Goal: Task Accomplishment & Management: Manage account settings

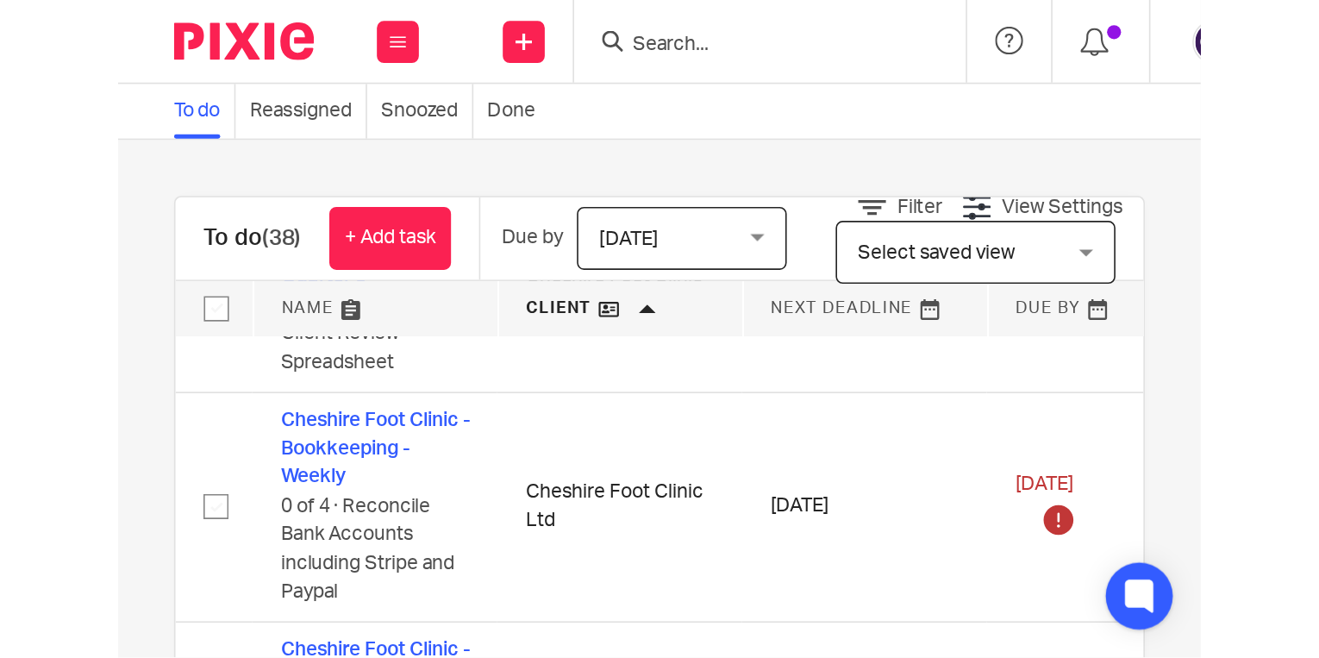
scroll to position [373, 0]
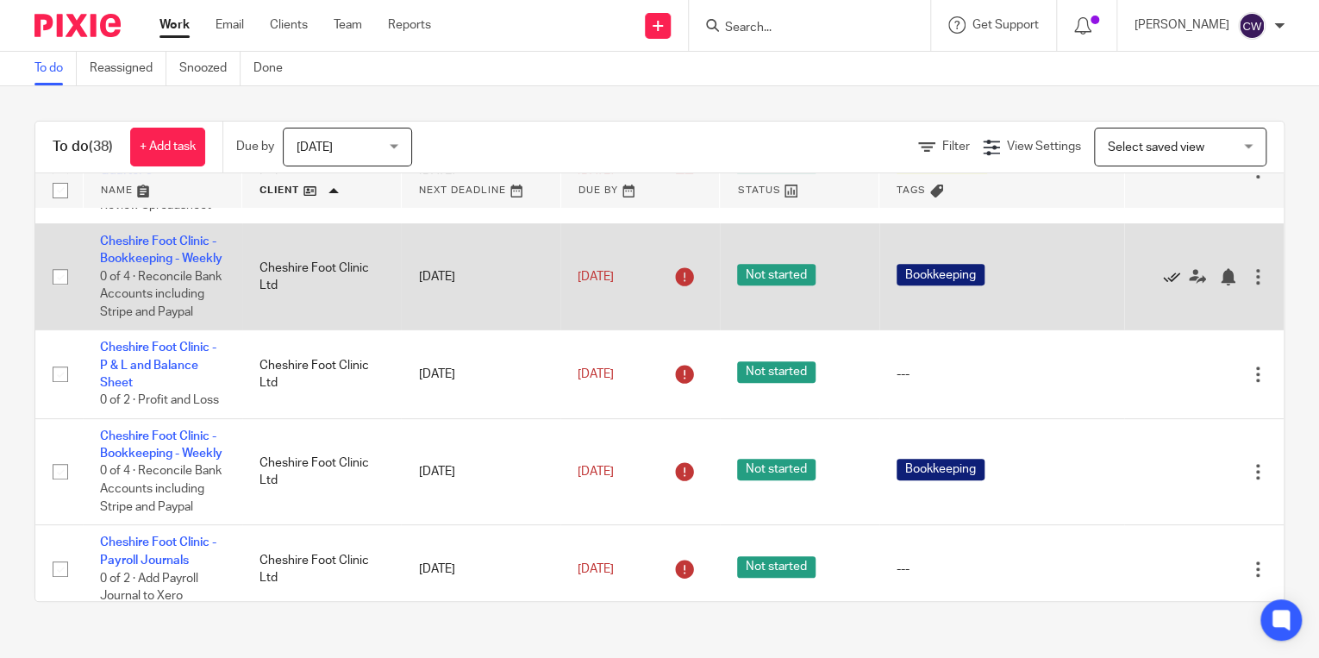
click at [1053, 280] on icon at bounding box center [1171, 276] width 17 height 17
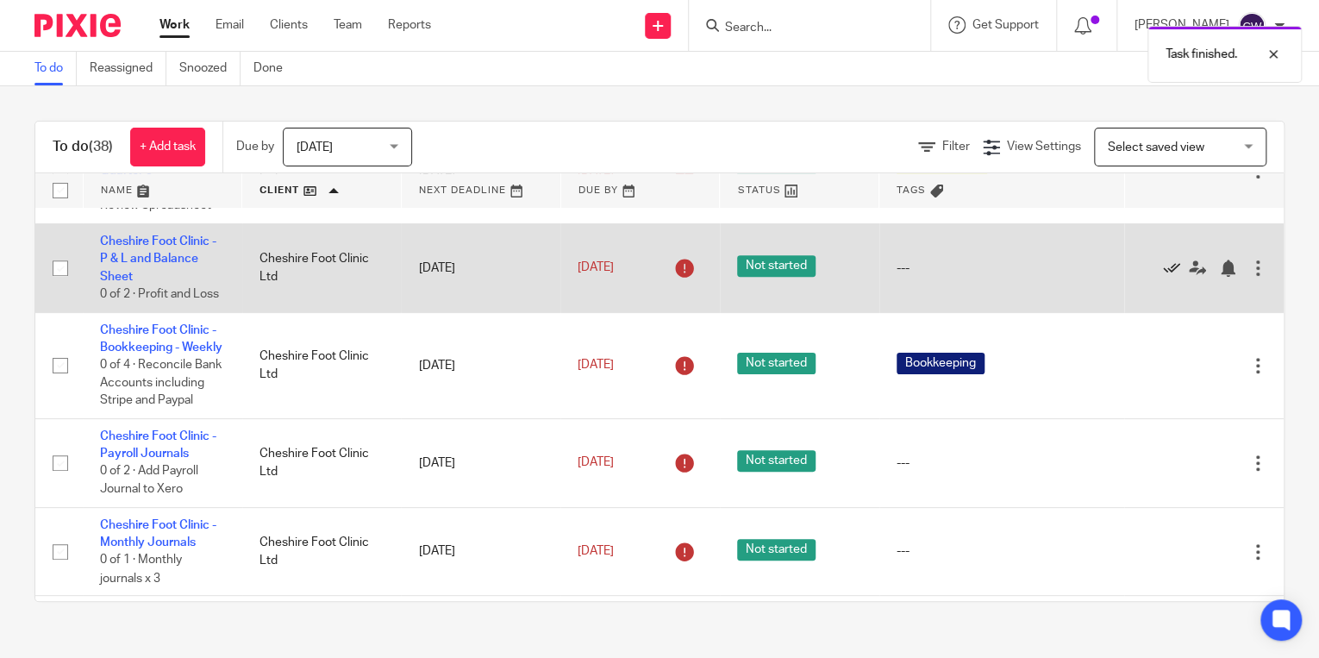
click at [1053, 262] on icon at bounding box center [1171, 268] width 17 height 17
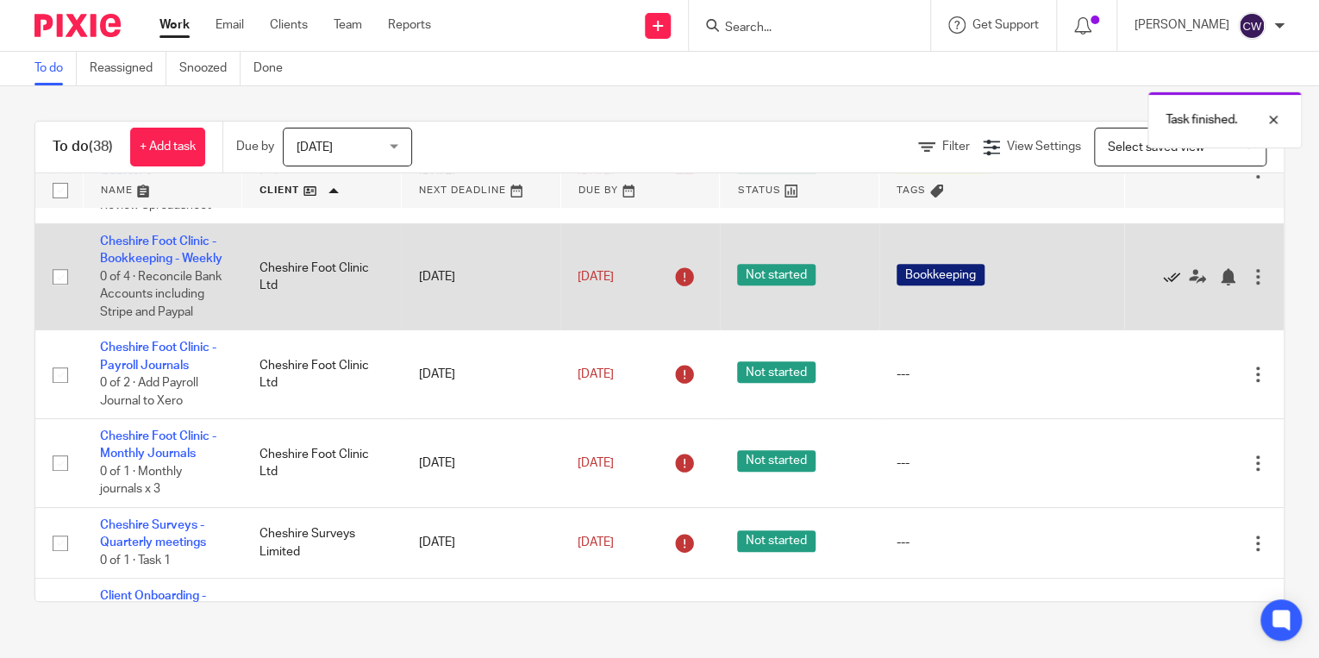
click at [1053, 279] on icon at bounding box center [1171, 276] width 17 height 17
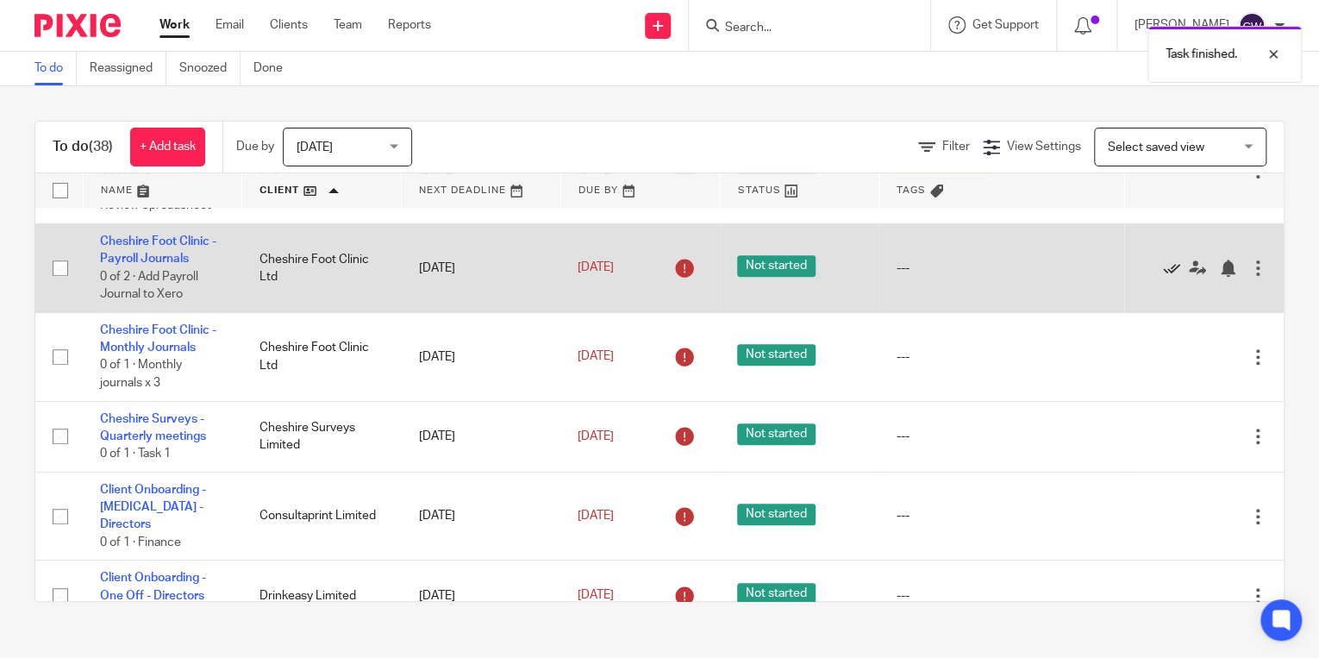
click at [1053, 260] on icon at bounding box center [1171, 268] width 17 height 17
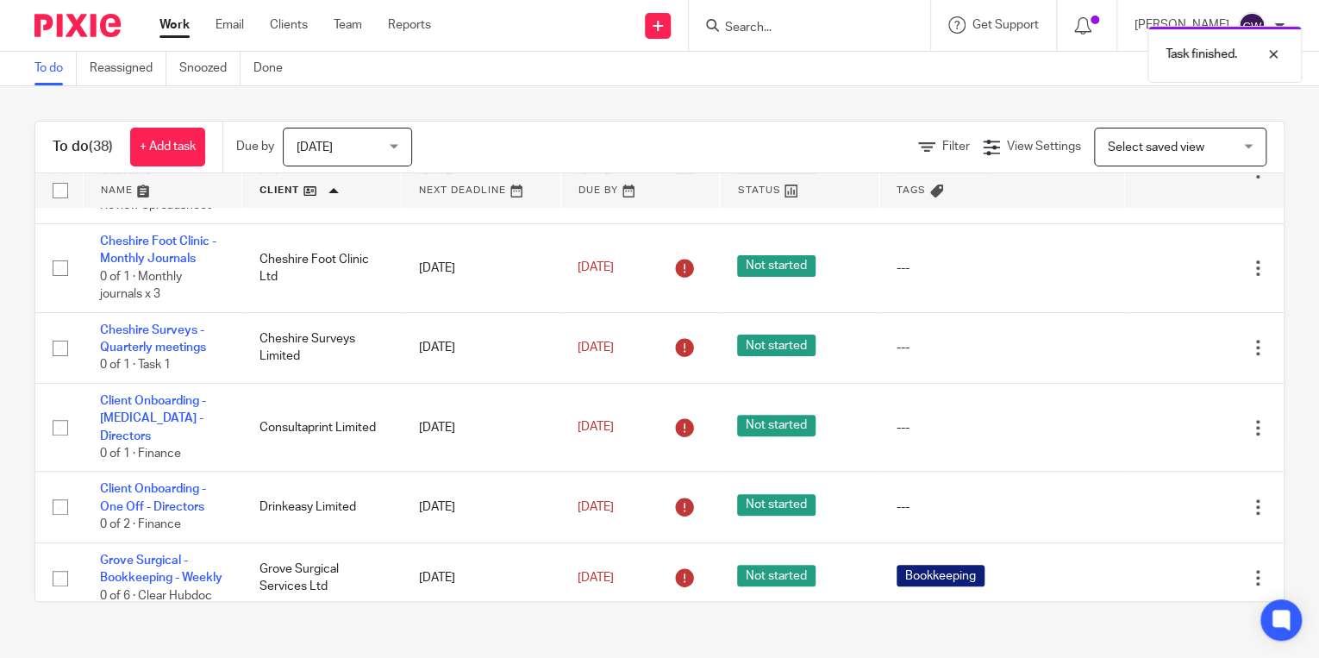
click at [1053, 260] on icon at bounding box center [1171, 268] width 17 height 17
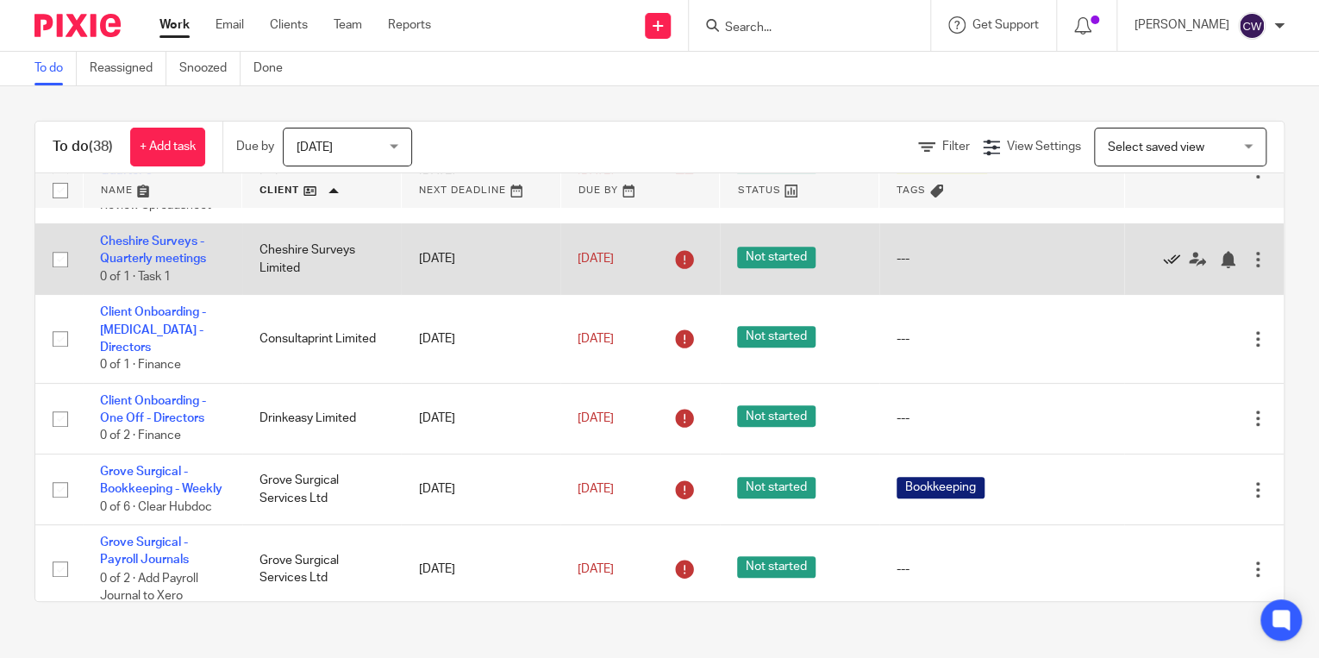
click at [1053, 251] on icon at bounding box center [1171, 259] width 17 height 17
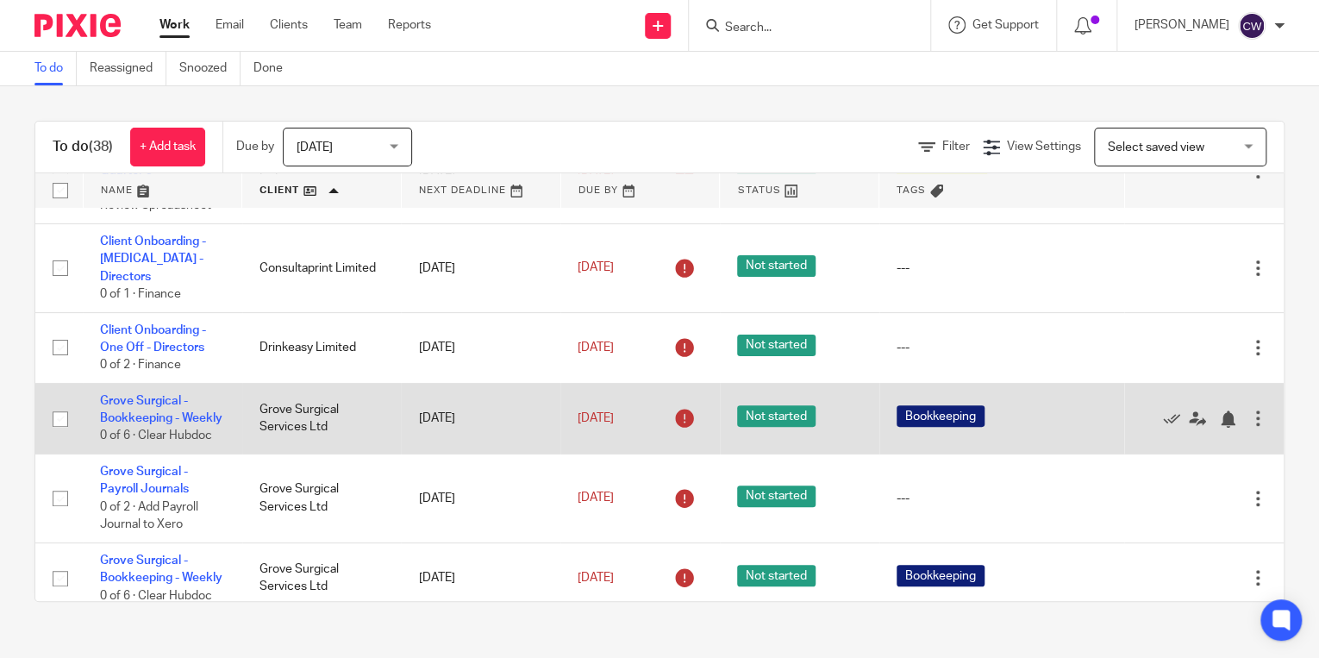
click at [363, 383] on td "Grove Surgical Services Ltd" at bounding box center [321, 418] width 159 height 71
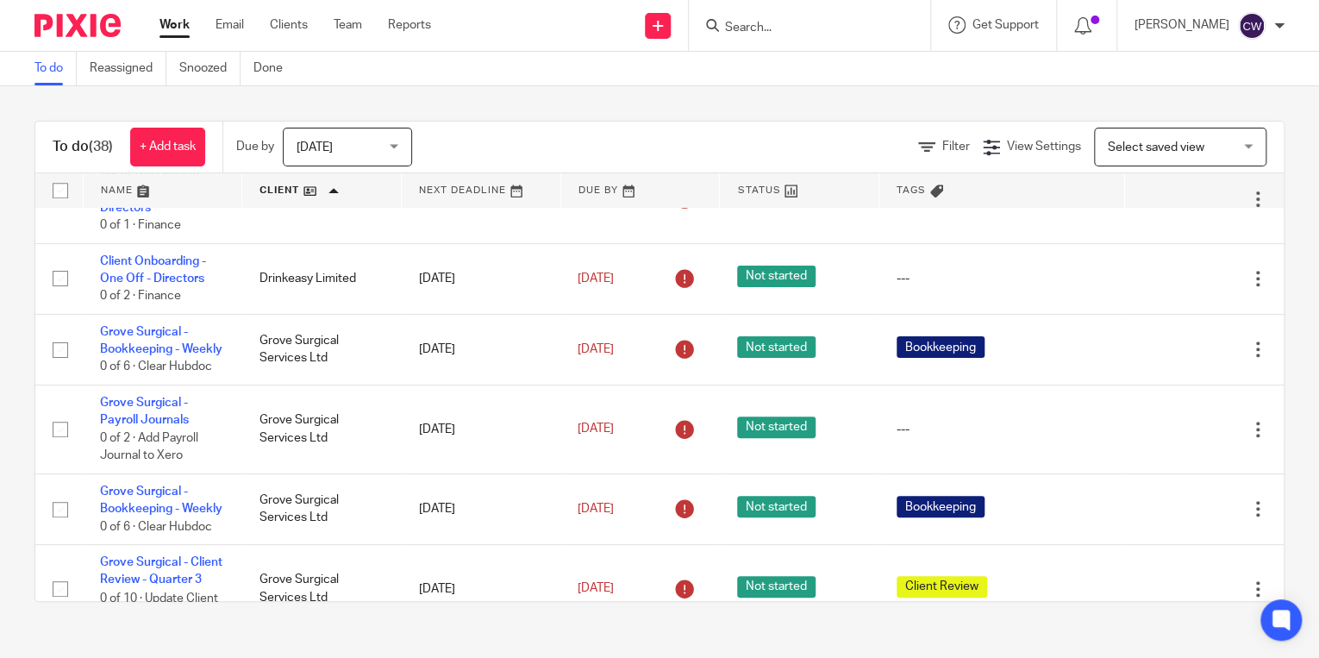
scroll to position [455, 0]
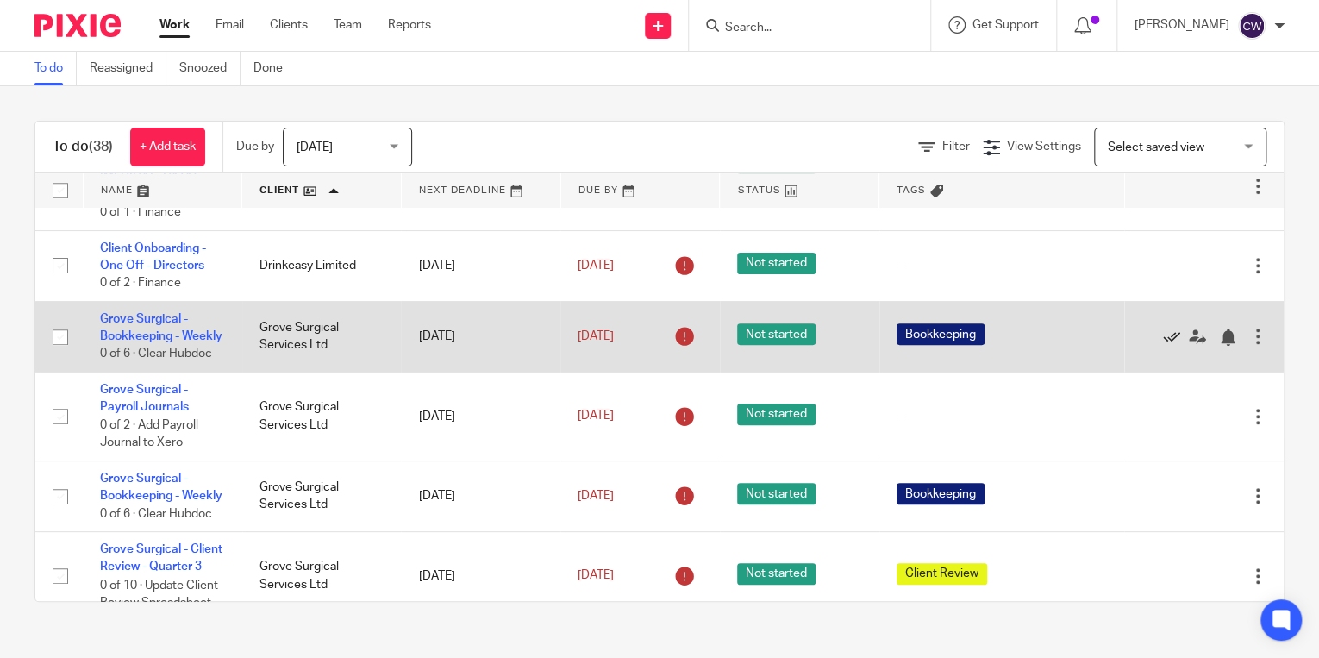
click at [1053, 328] on icon at bounding box center [1171, 336] width 17 height 17
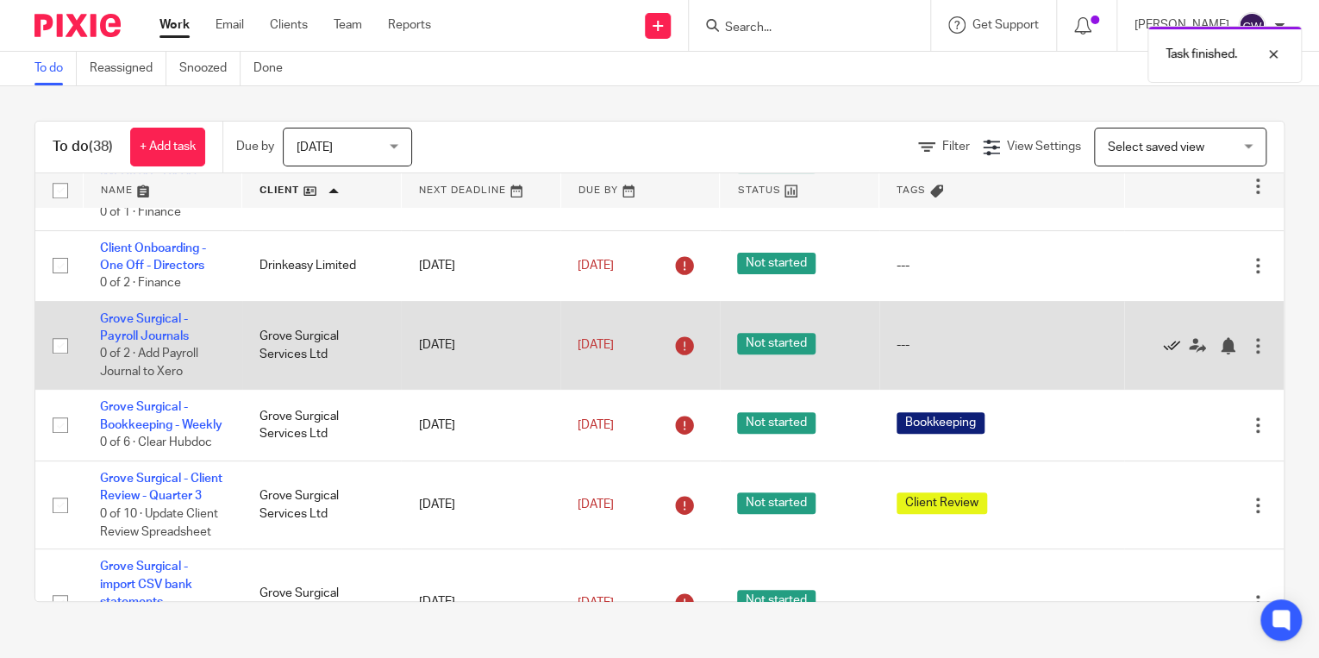
click at [1053, 337] on icon at bounding box center [1171, 345] width 17 height 17
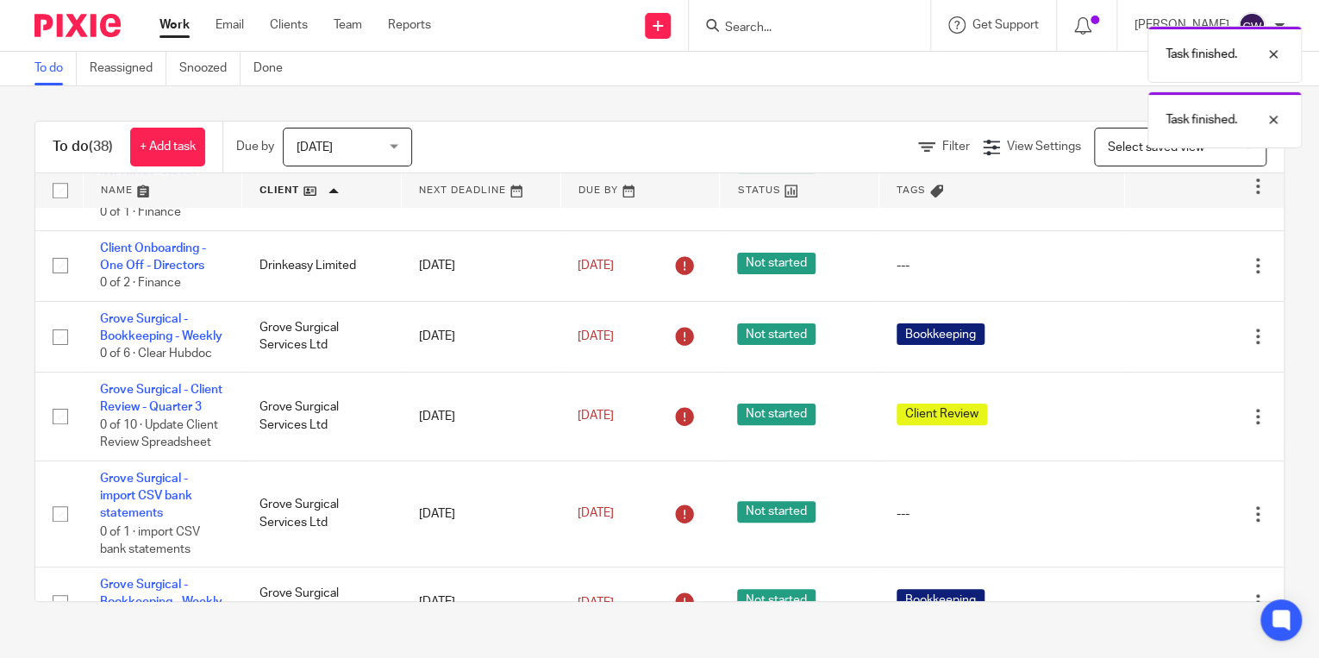
click at [1053, 328] on icon at bounding box center [1171, 336] width 17 height 17
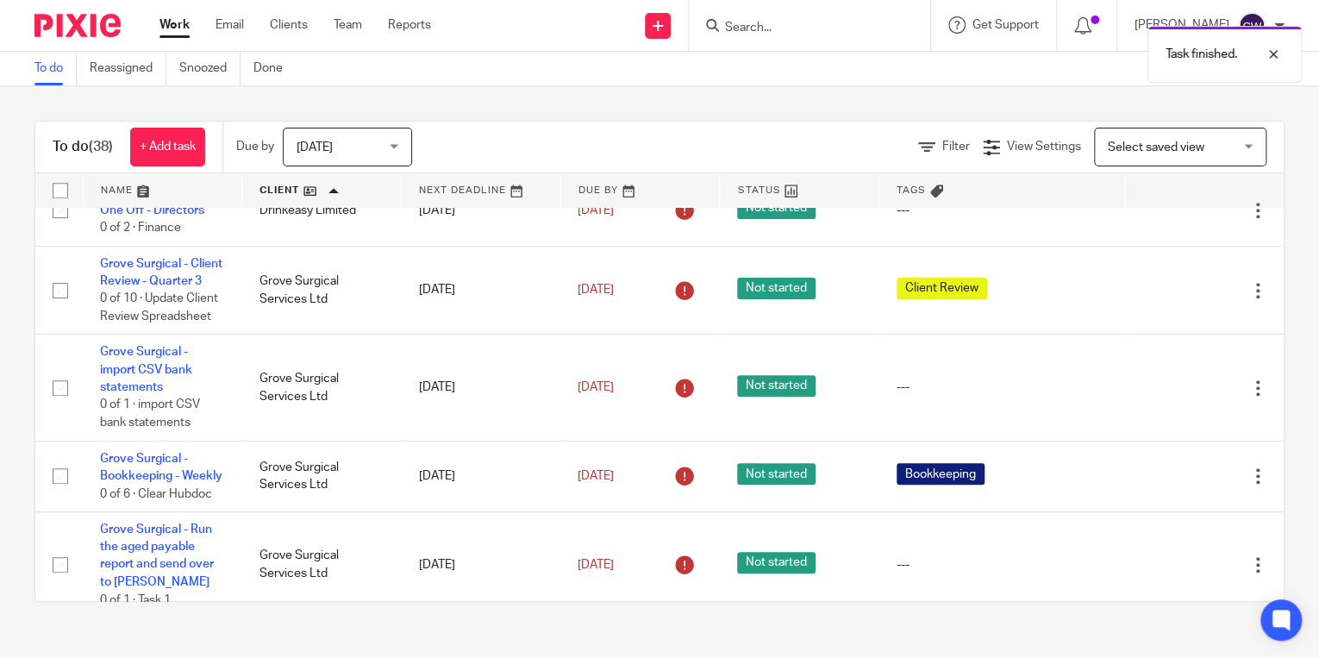
scroll to position [556, 0]
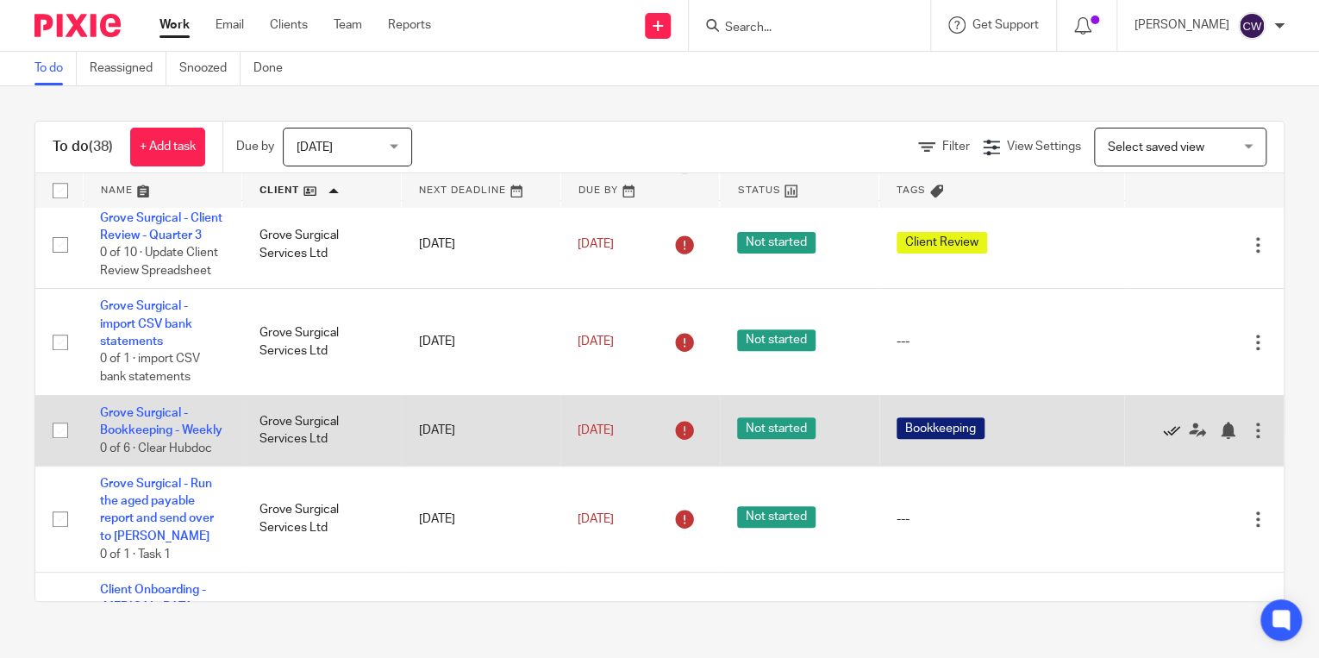
click at [1053, 423] on icon at bounding box center [1171, 430] width 17 height 17
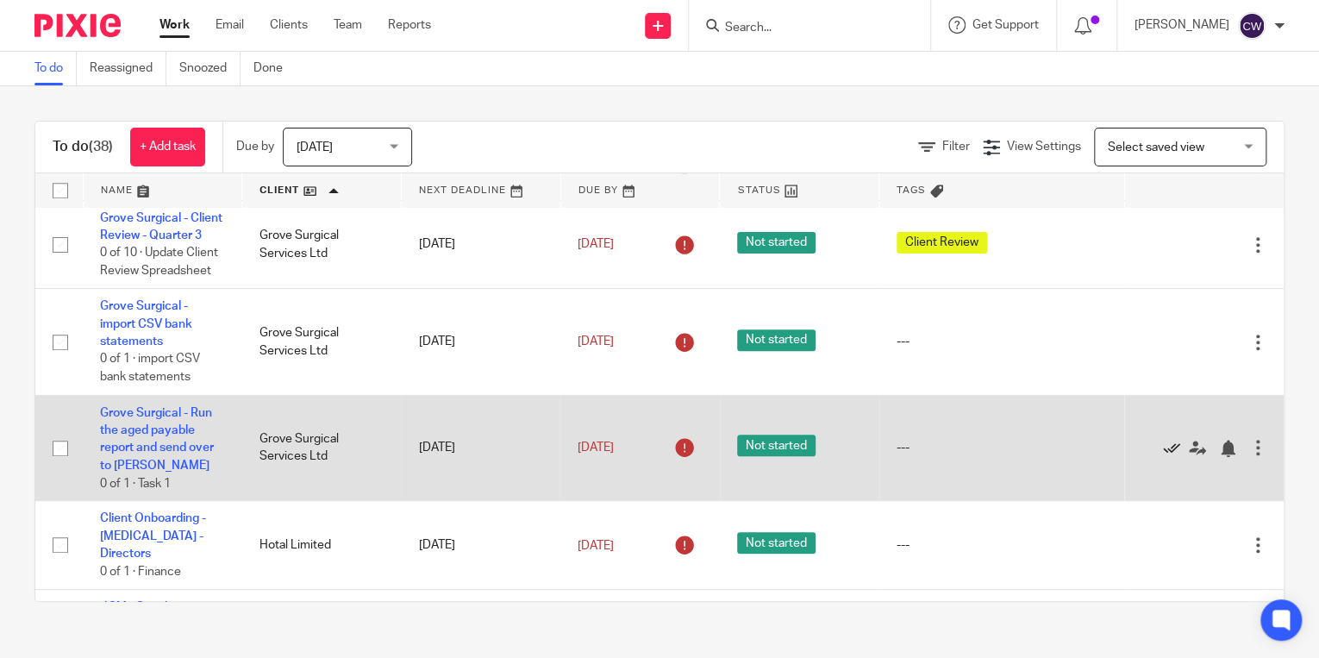
click at [1053, 440] on icon at bounding box center [1171, 448] width 17 height 17
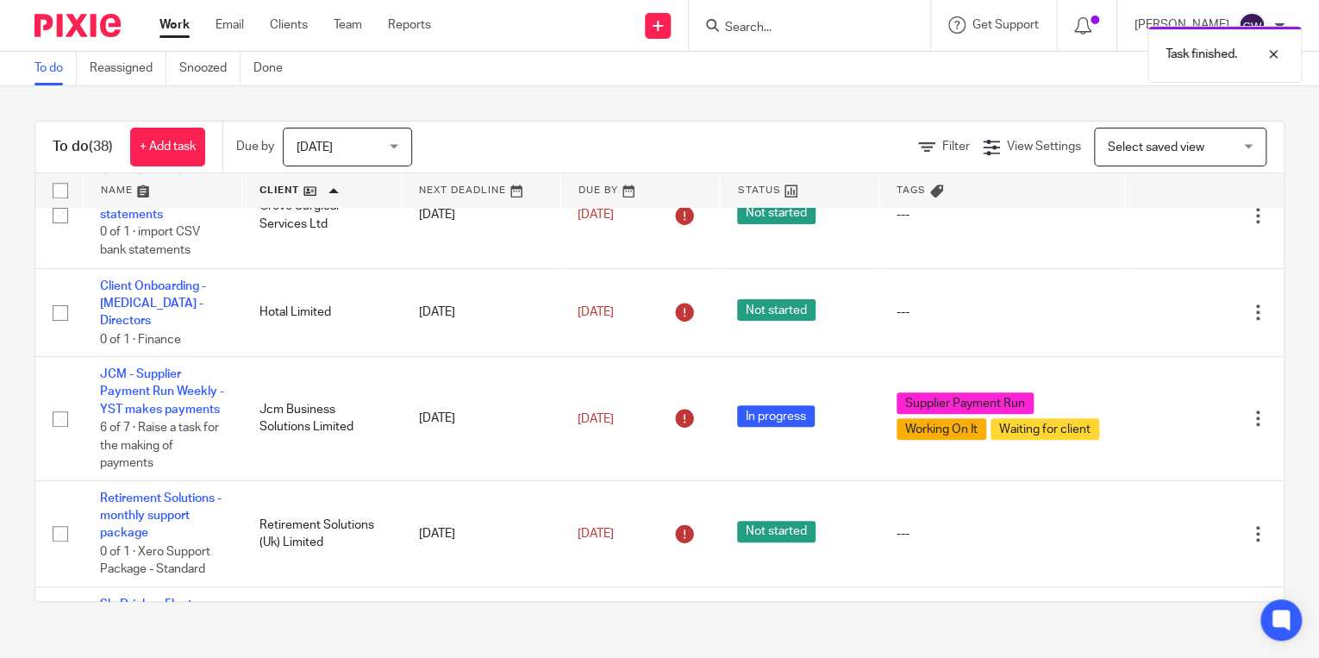
scroll to position [693, 0]
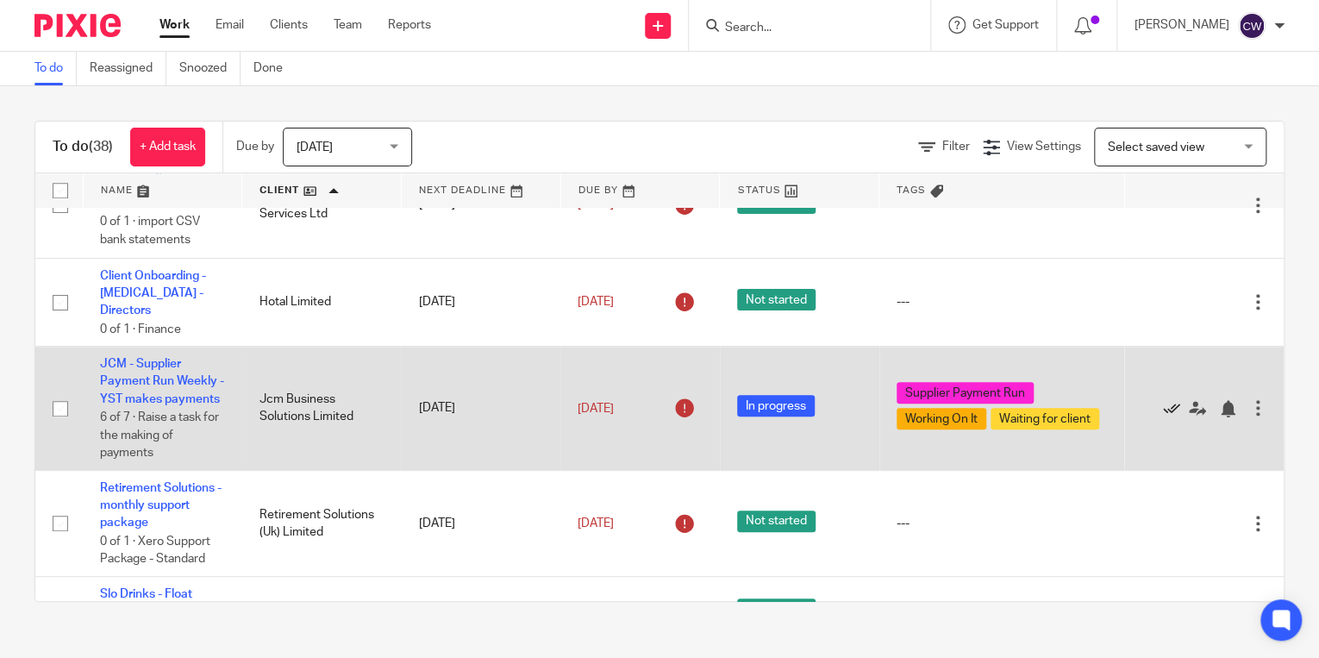
click at [1053, 400] on icon at bounding box center [1171, 408] width 17 height 17
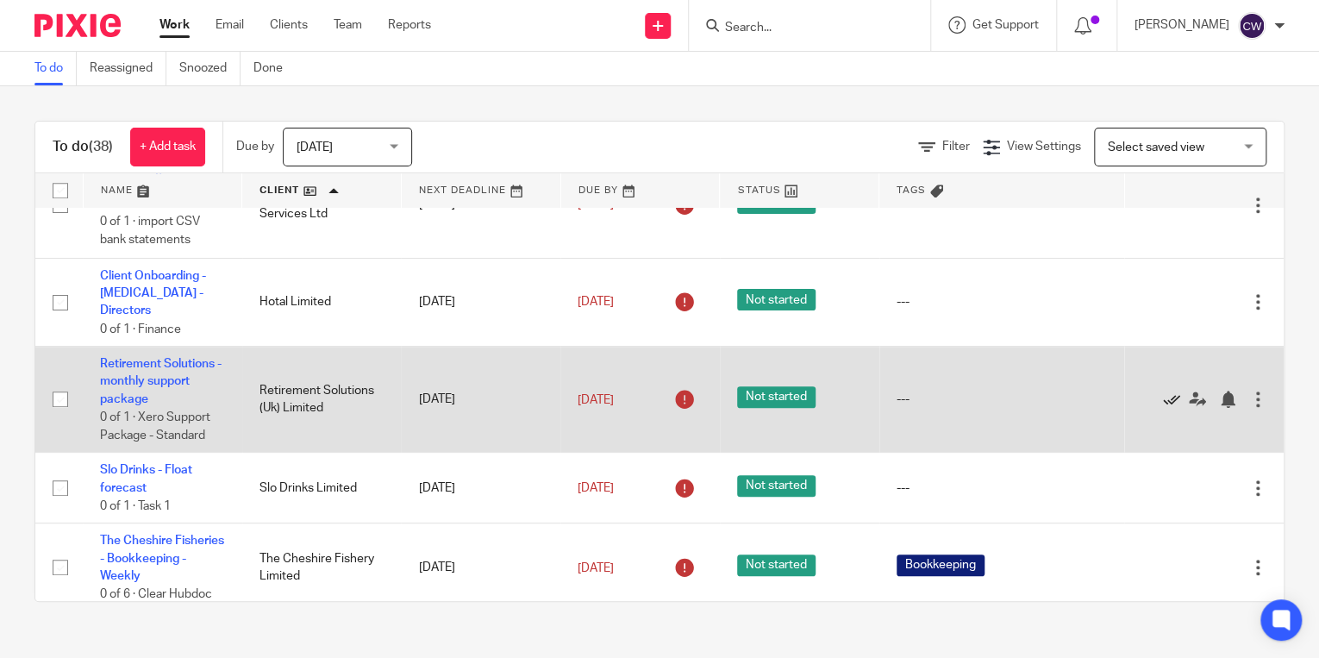
click at [1053, 391] on icon at bounding box center [1171, 399] width 17 height 17
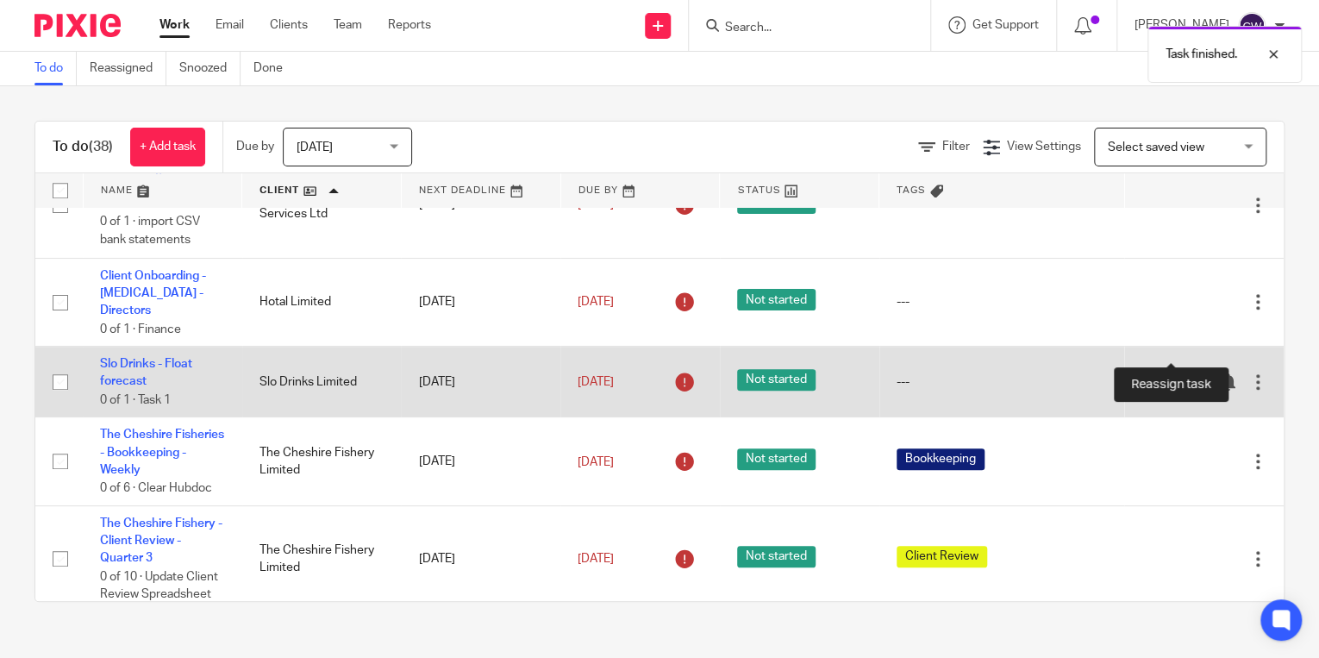
click at [1053, 373] on icon at bounding box center [1197, 381] width 17 height 17
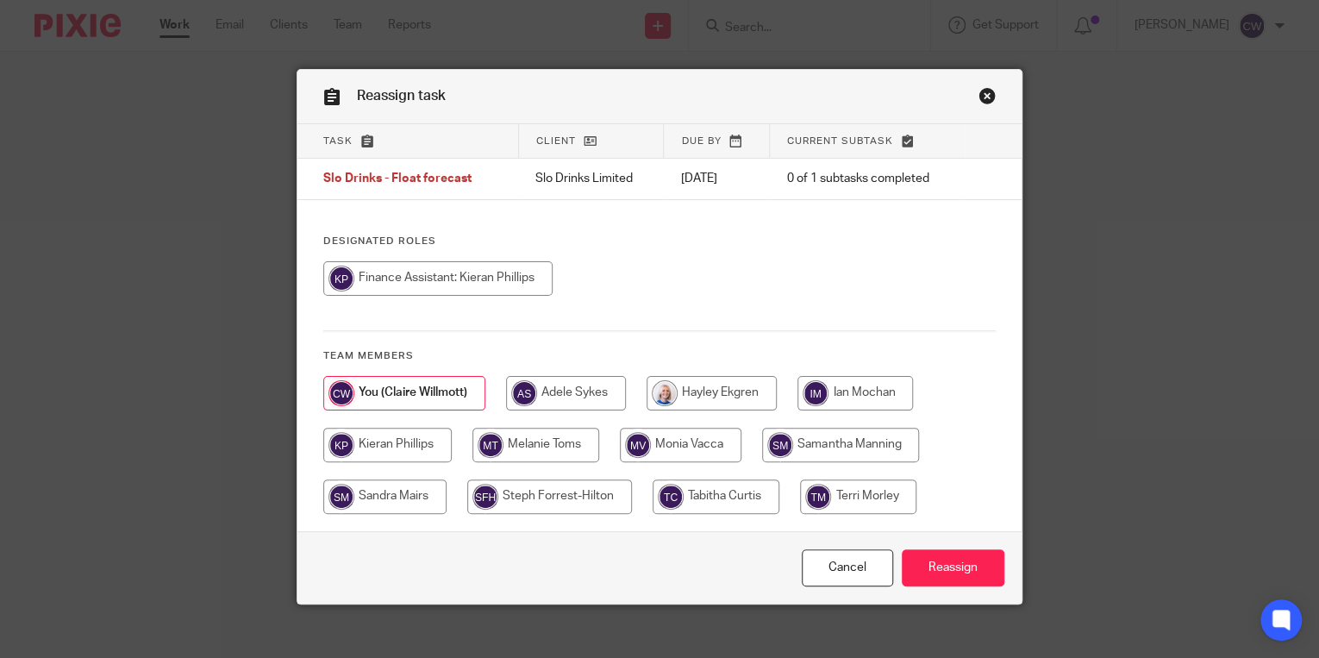
click at [501, 278] on input "radio" at bounding box center [437, 278] width 229 height 34
radio input "true"
click at [941, 560] on input "Reassign" at bounding box center [953, 567] width 103 height 37
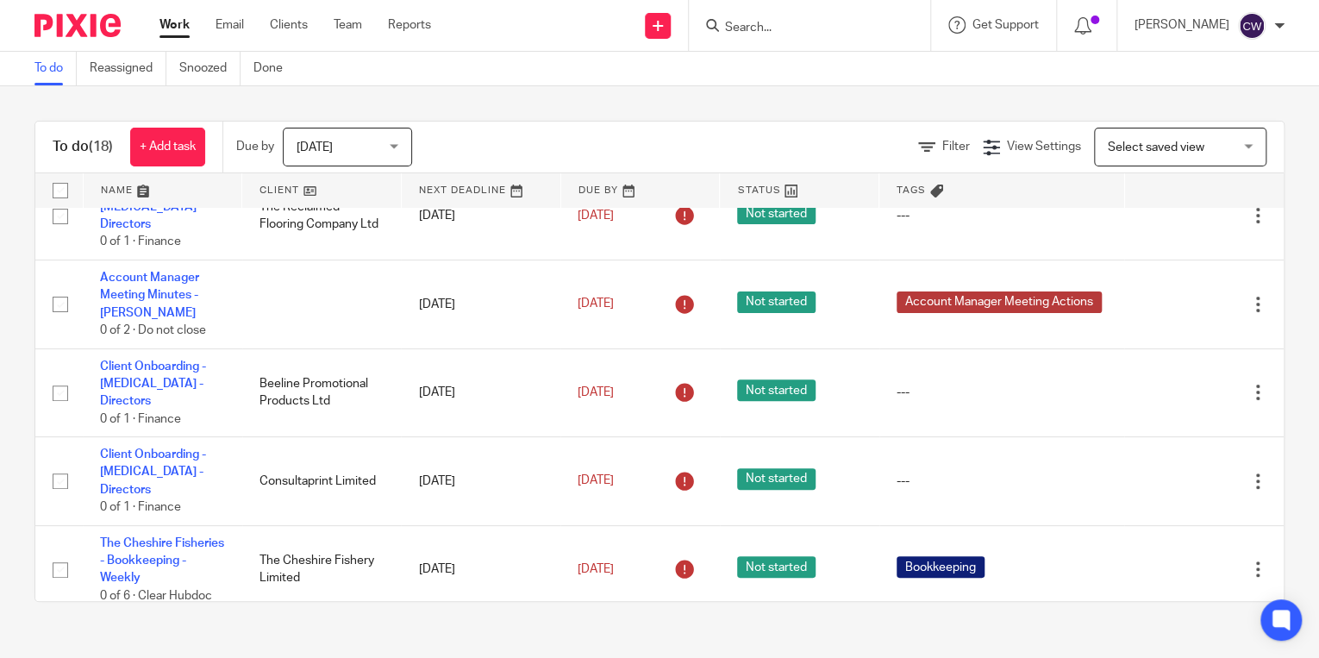
scroll to position [100, 0]
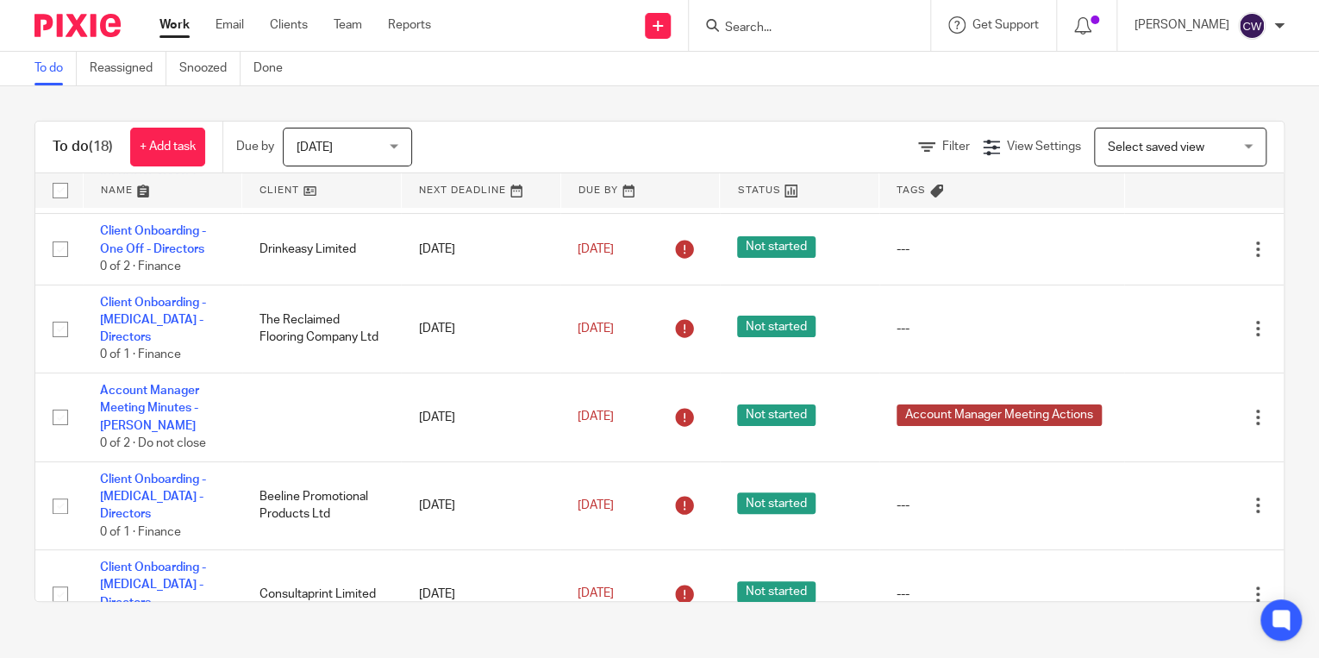
click at [274, 188] on link at bounding box center [321, 190] width 159 height 34
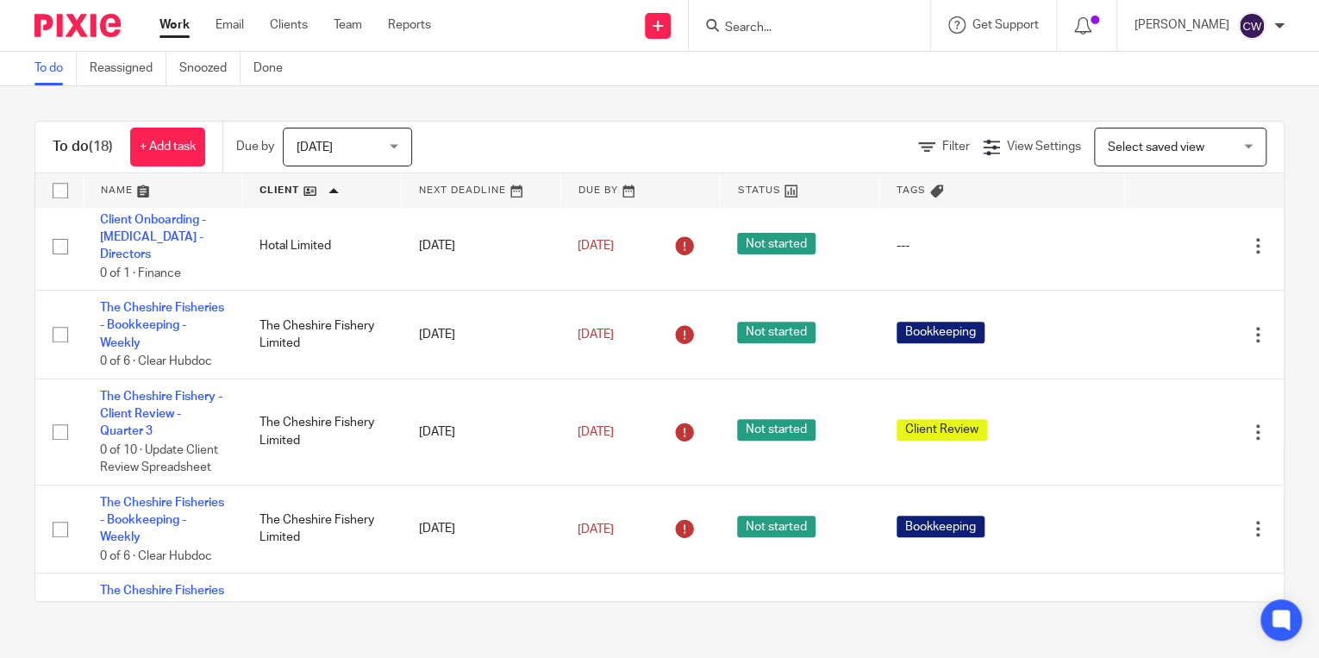
scroll to position [762, 0]
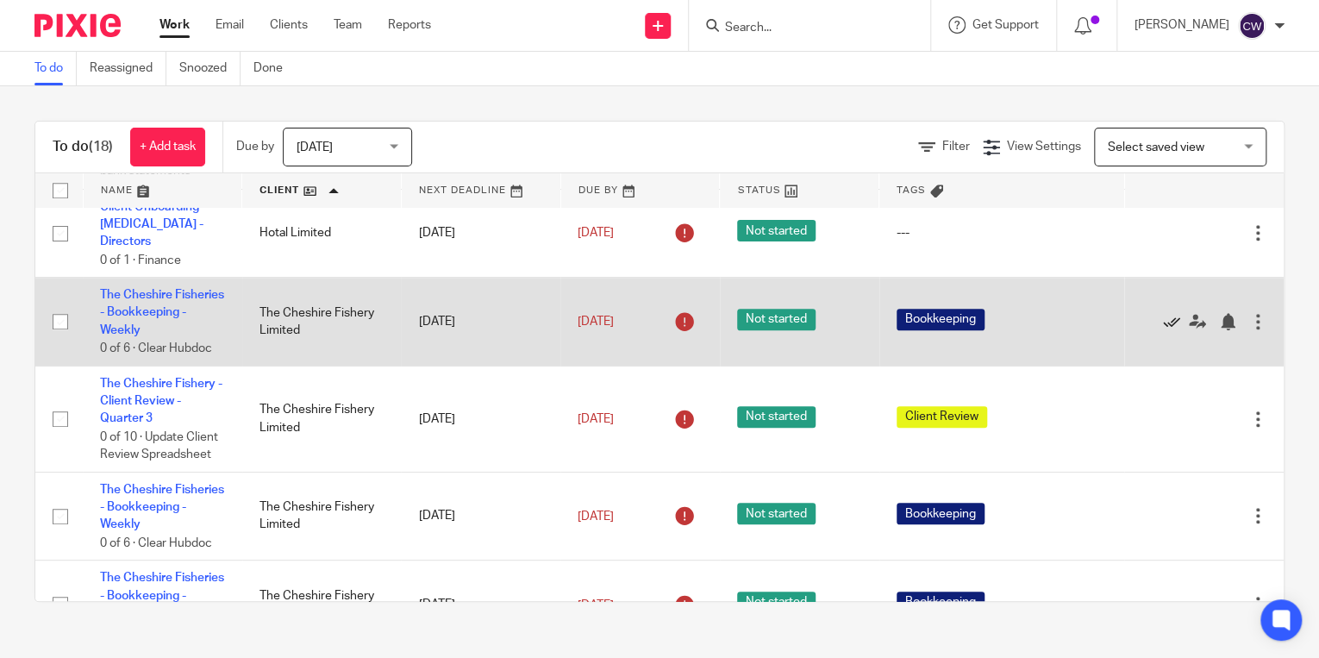
click at [1163, 313] on icon at bounding box center [1171, 321] width 17 height 17
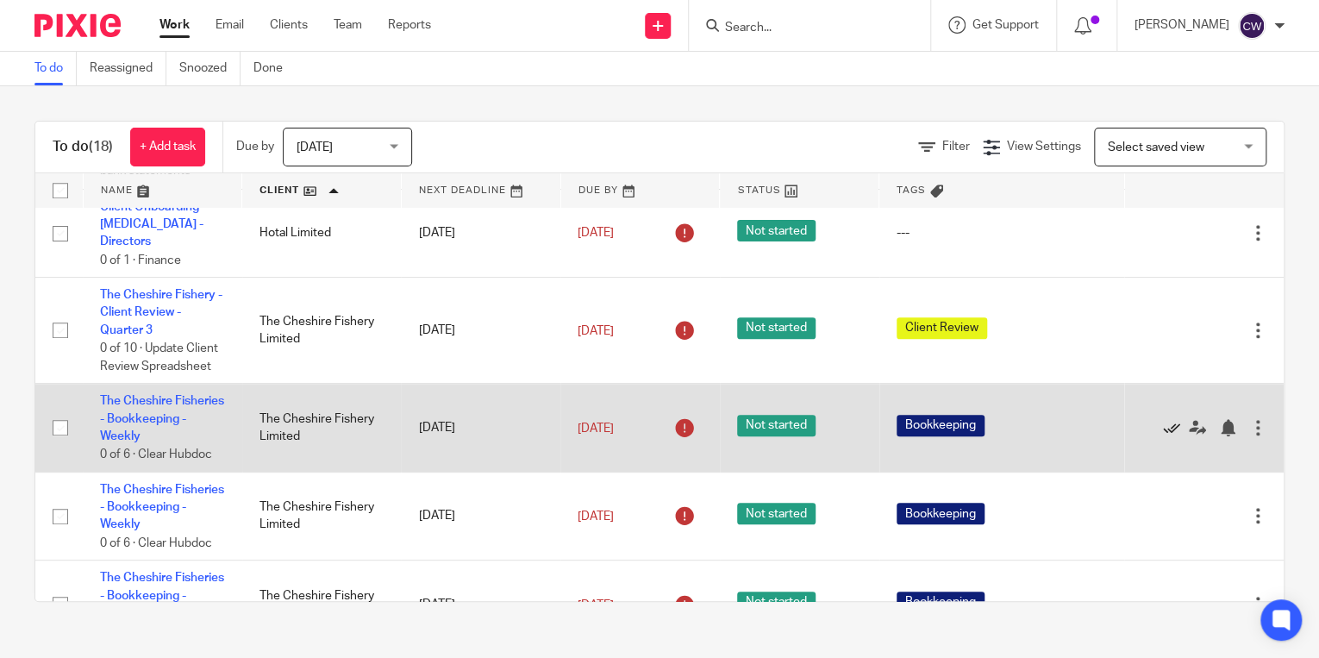
click at [1163, 419] on icon at bounding box center [1171, 427] width 17 height 17
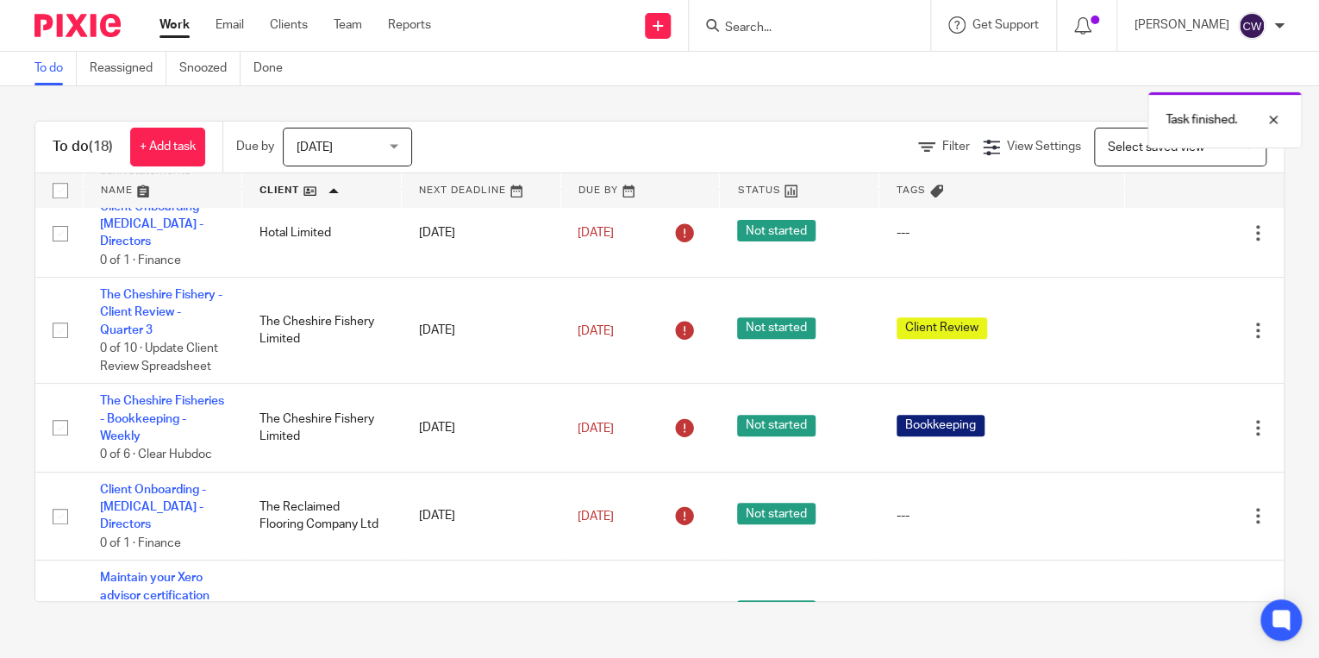
click at [1163, 419] on icon at bounding box center [1171, 427] width 17 height 17
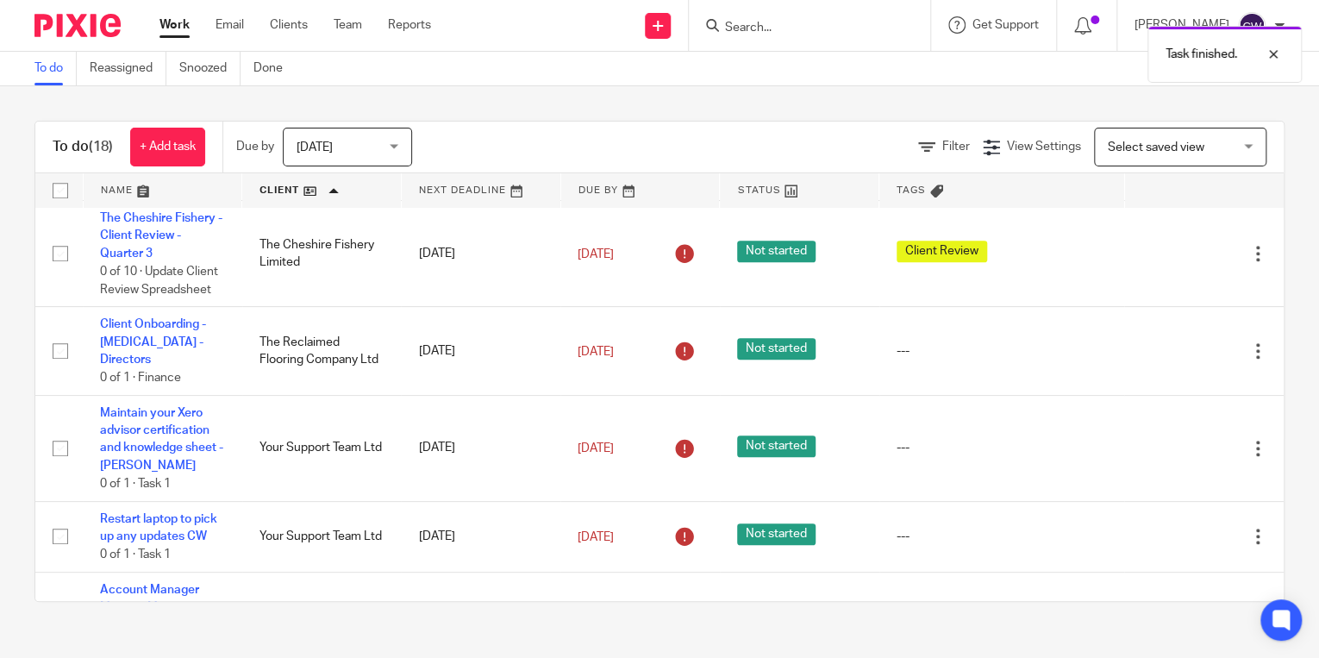
scroll to position [850, 0]
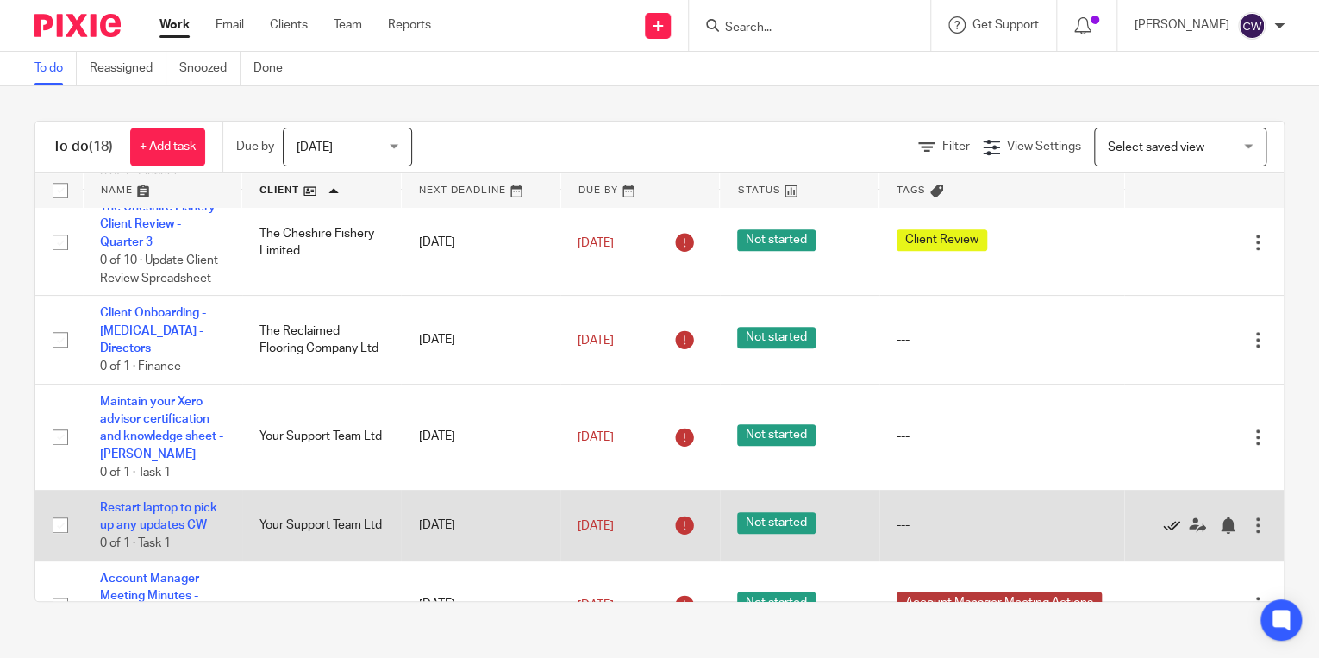
click at [1163, 516] on icon at bounding box center [1171, 524] width 17 height 17
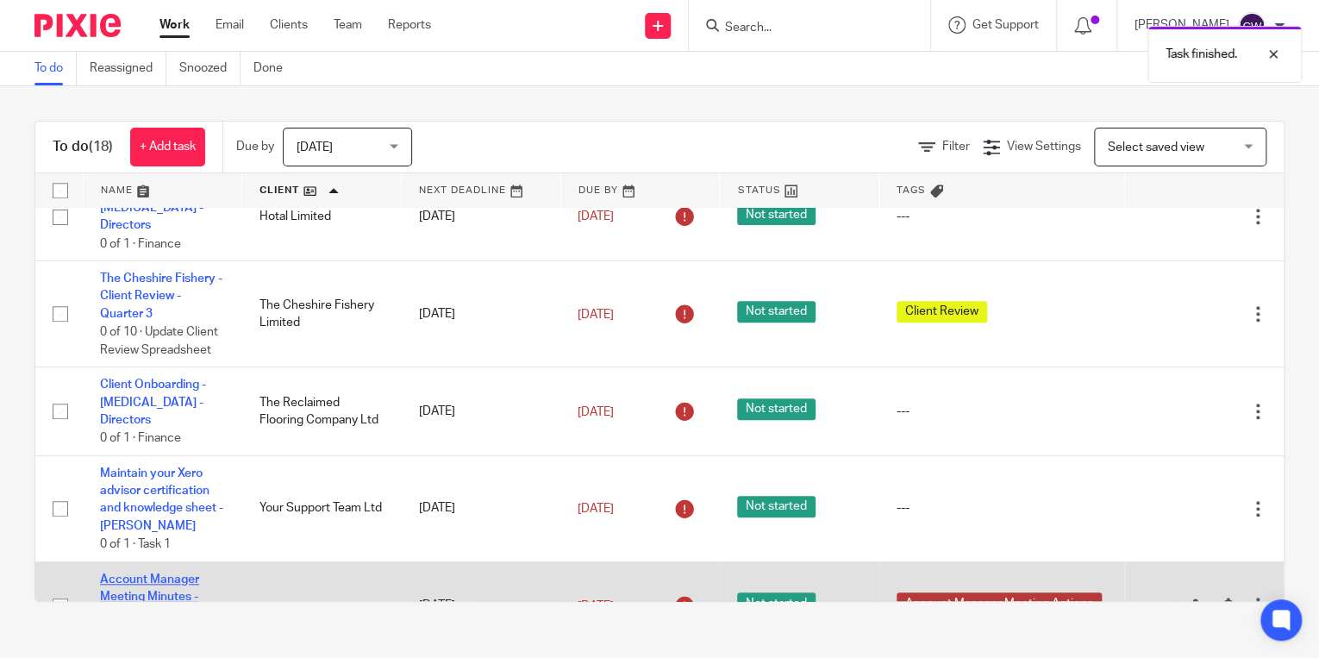
click at [145, 573] on link "Account Manager Meeting Minutes - [PERSON_NAME]" at bounding box center [149, 596] width 99 height 47
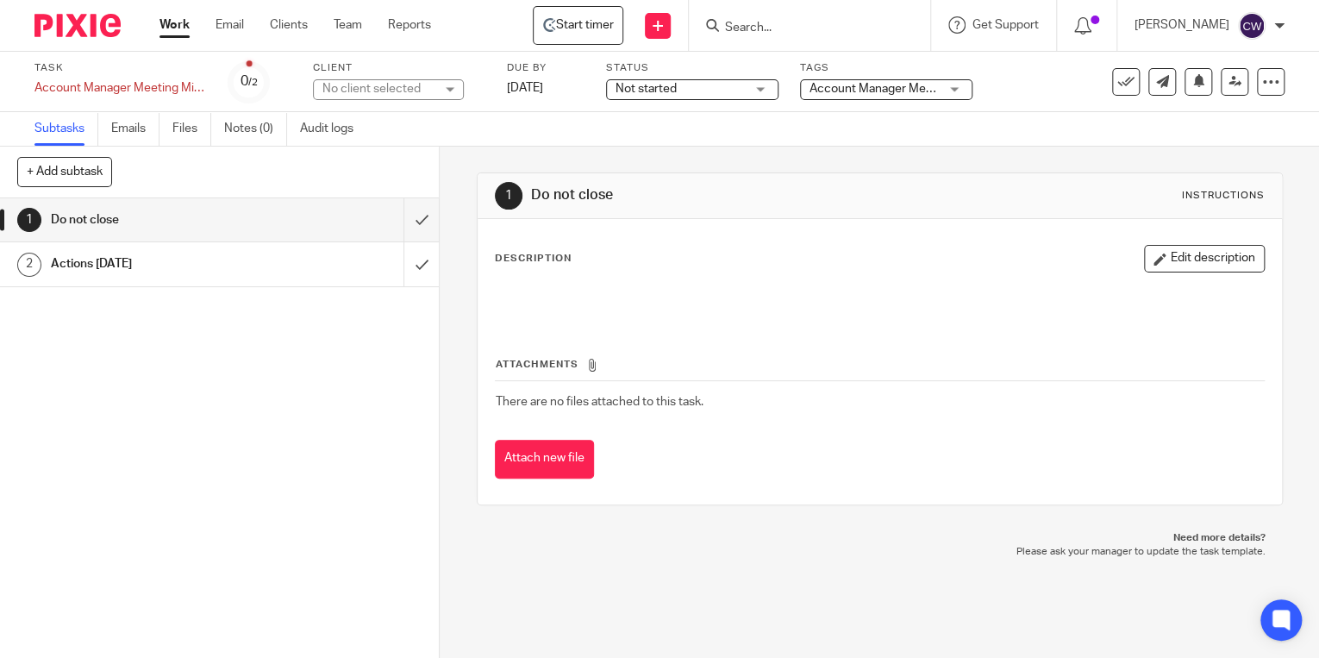
click at [141, 260] on h1 "Actions [DATE]" at bounding box center [163, 264] width 224 height 26
